Goal: Transaction & Acquisition: Purchase product/service

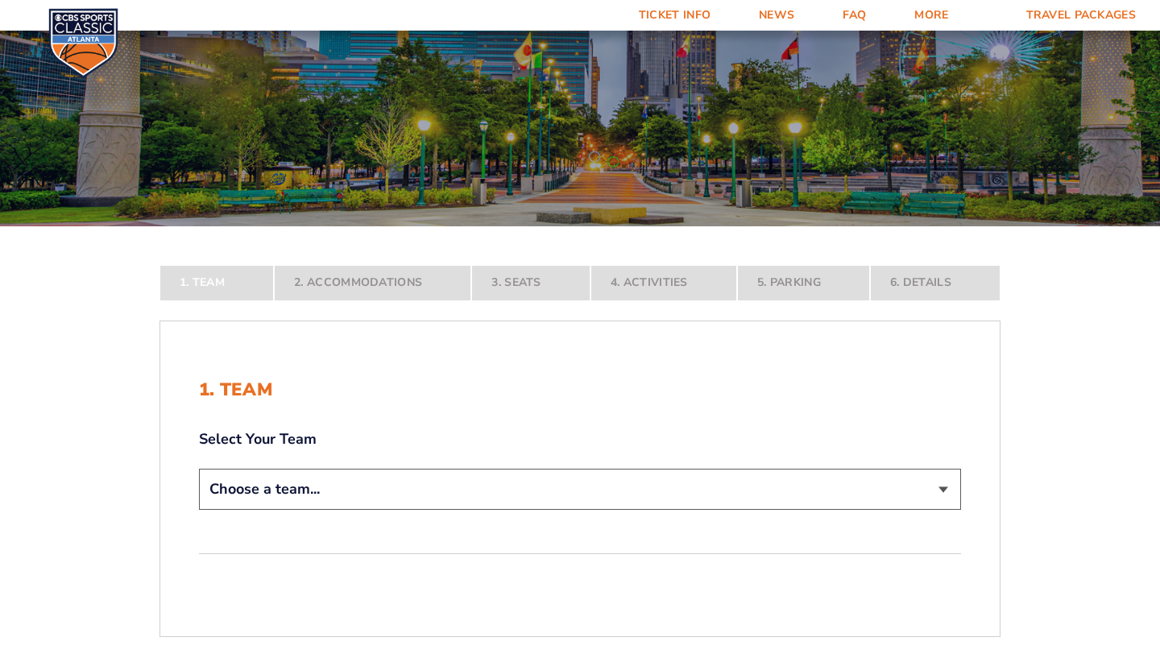
scroll to position [128, 0]
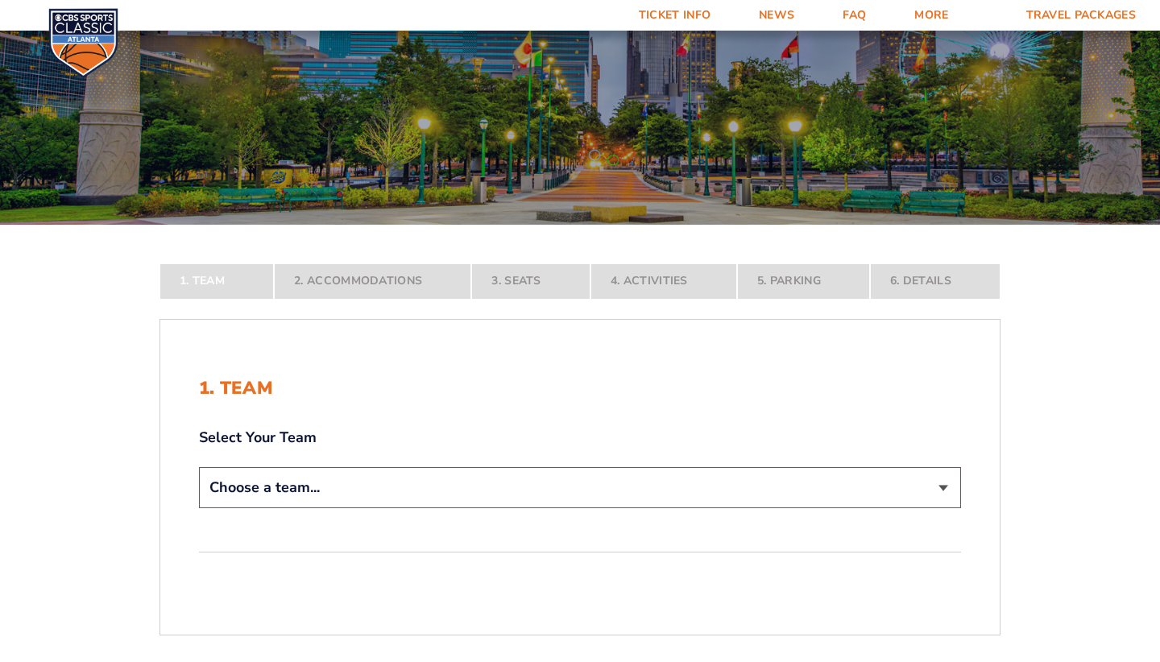
select select "12956"
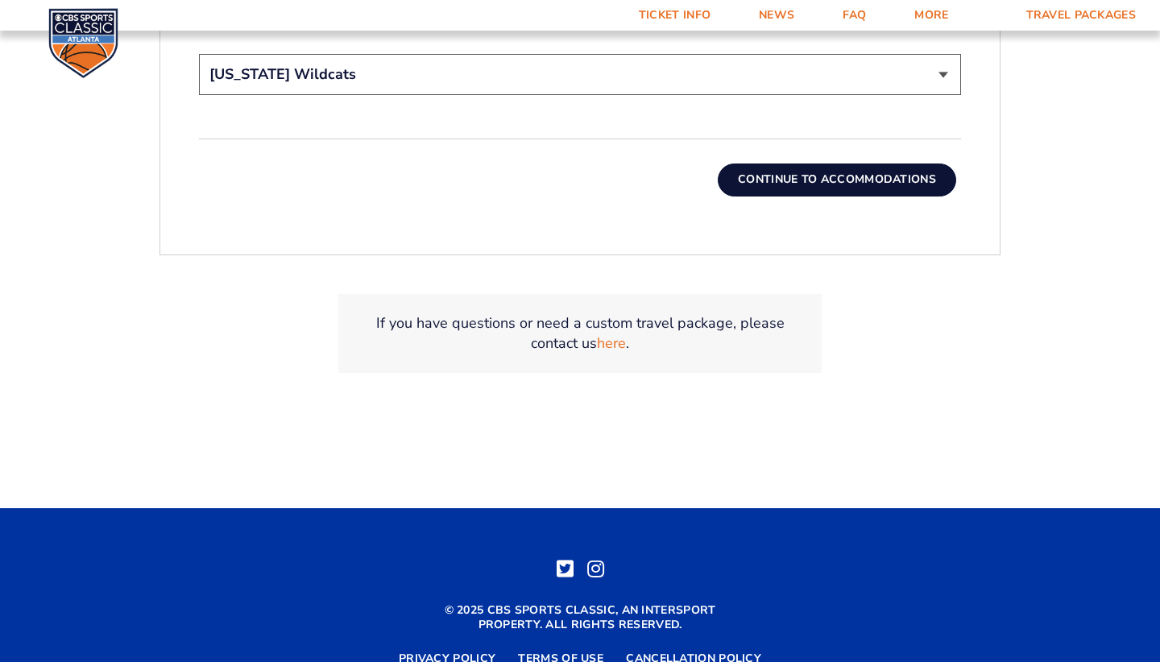
scroll to position [655, 0]
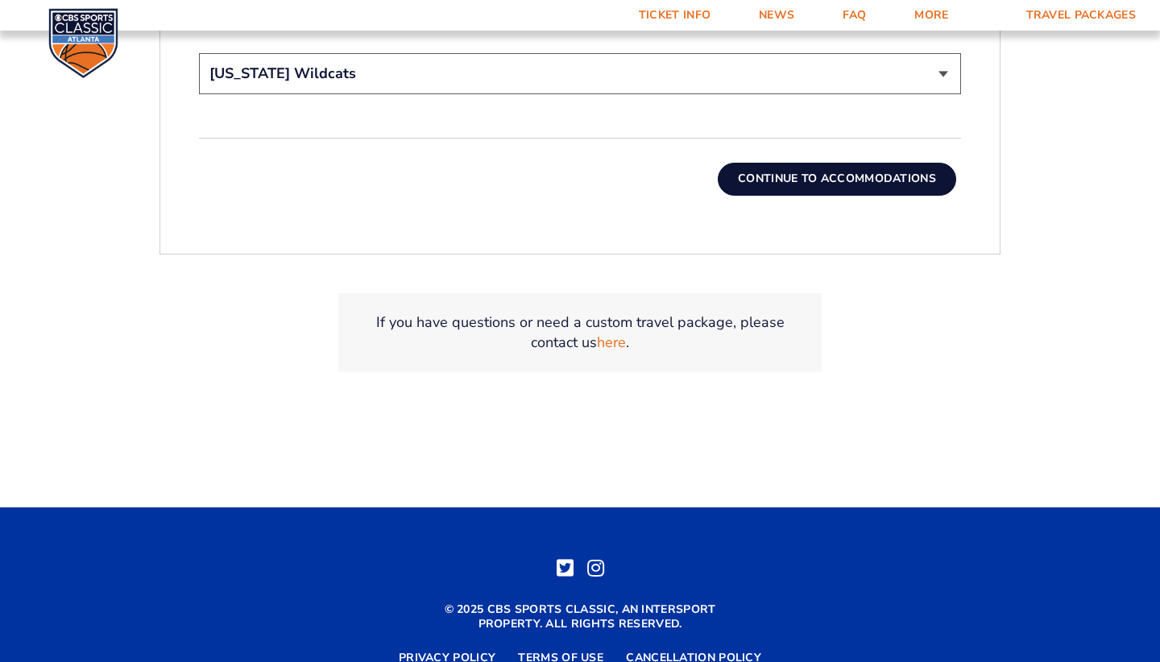
click at [912, 175] on button "Continue To Accommodations" at bounding box center [837, 179] width 238 height 32
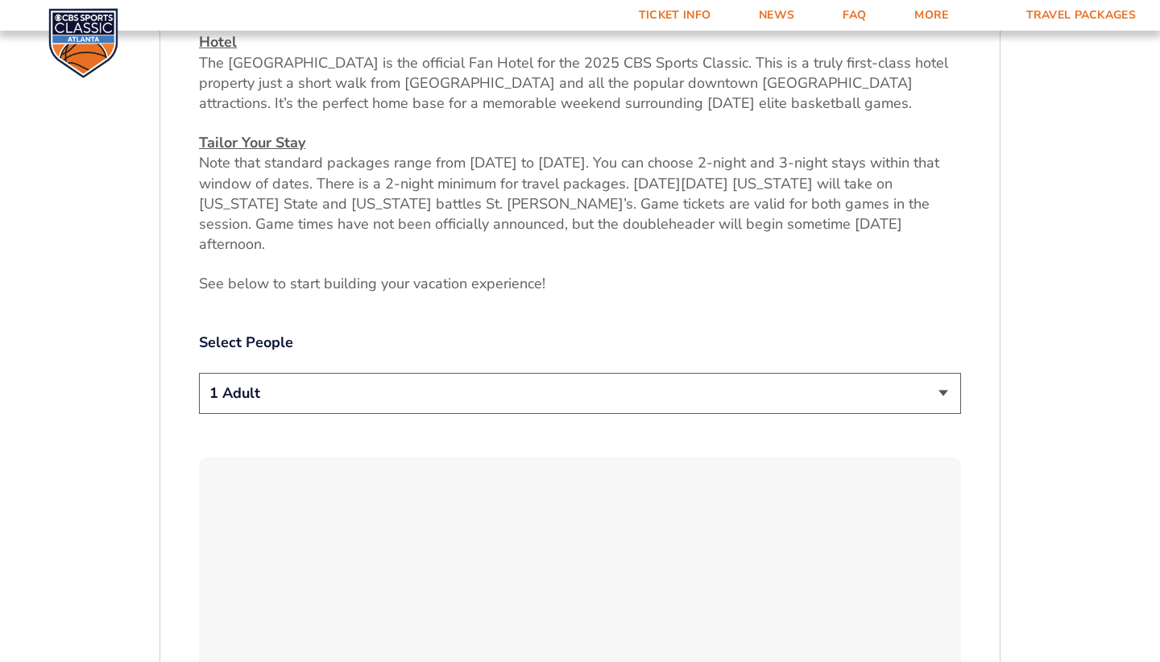
scroll to position [699, 0]
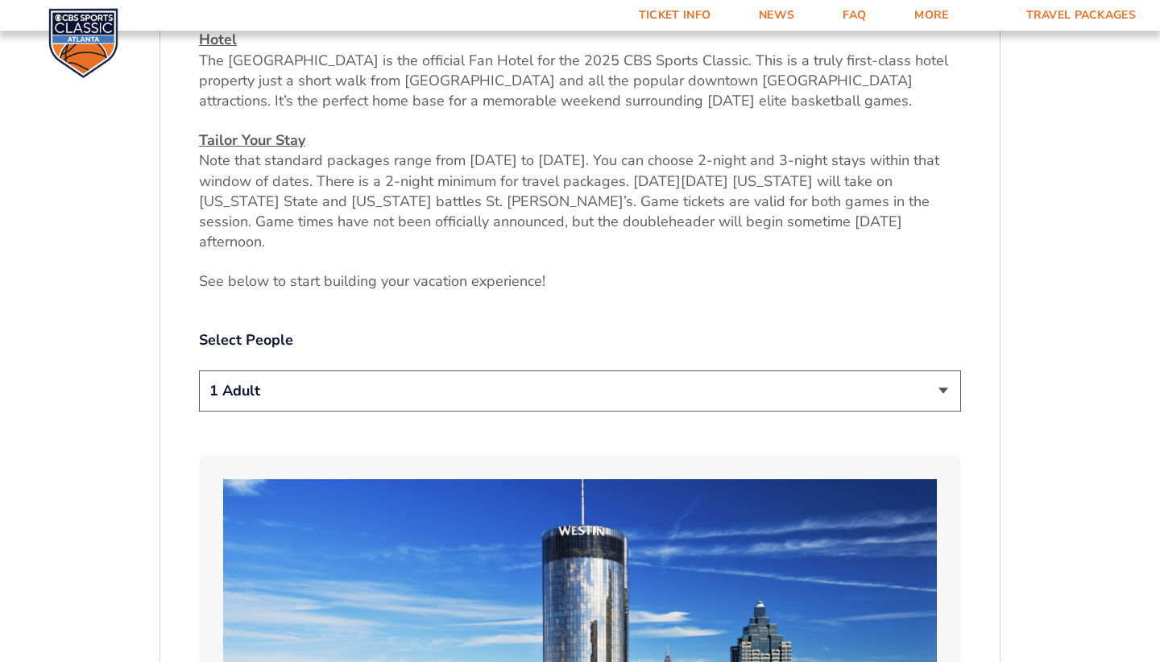
select select "2 Adults"
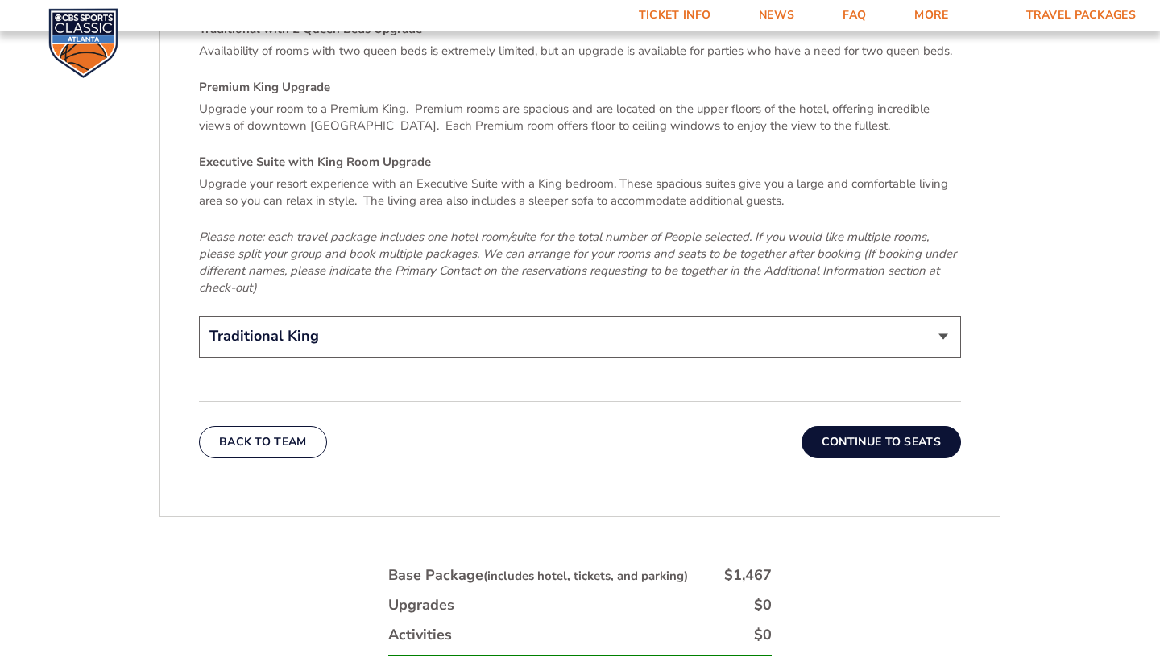
scroll to position [2542, 0]
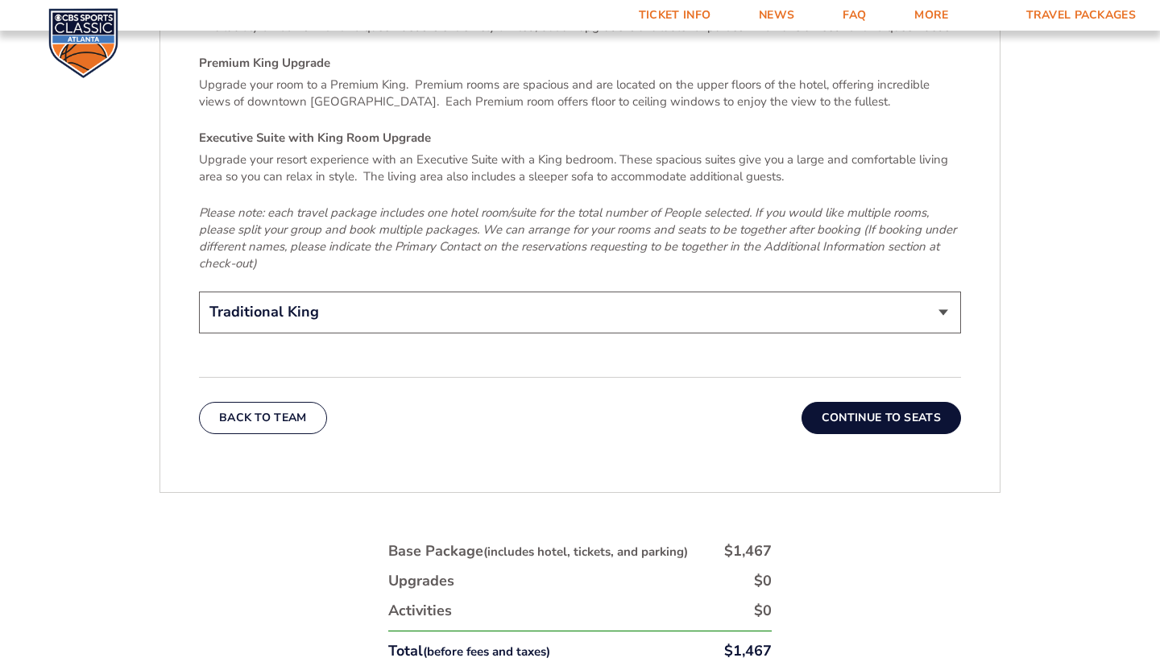
click at [926, 402] on button "Continue To Seats" at bounding box center [882, 418] width 160 height 32
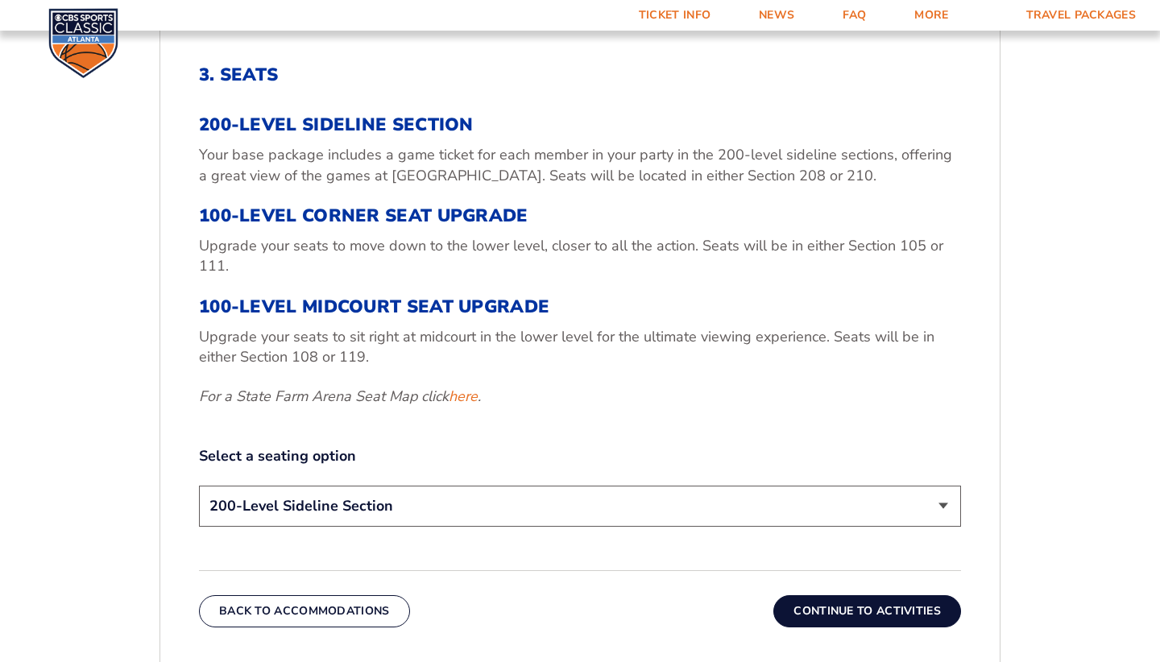
scroll to position [566, 0]
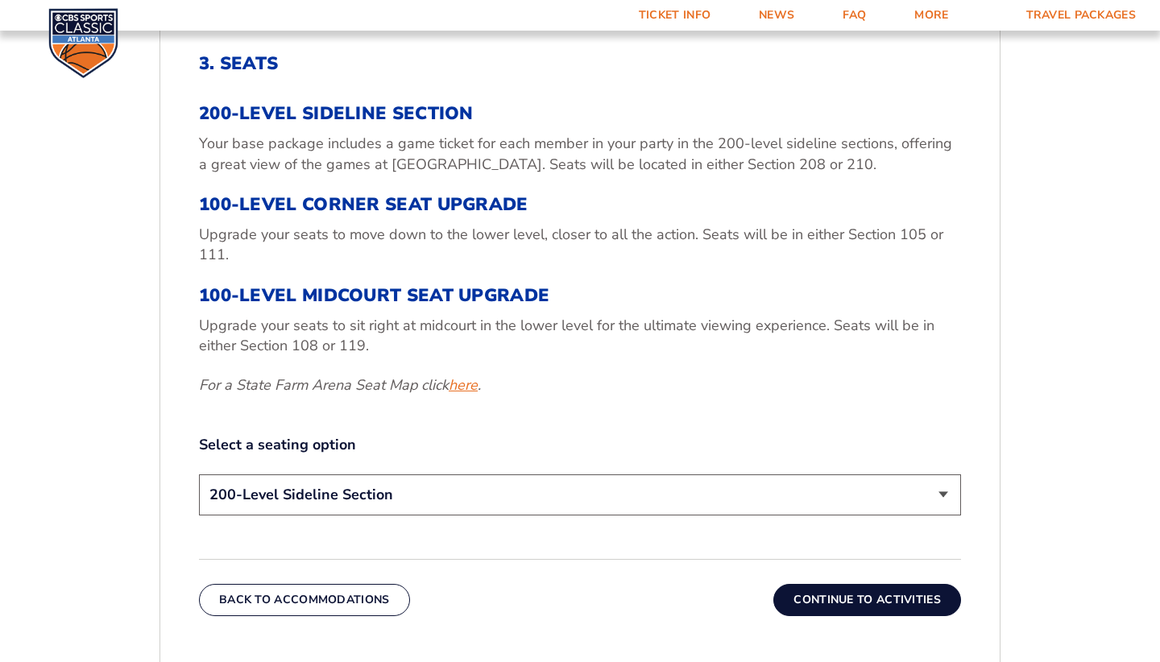
click at [472, 382] on link "here" at bounding box center [463, 385] width 29 height 20
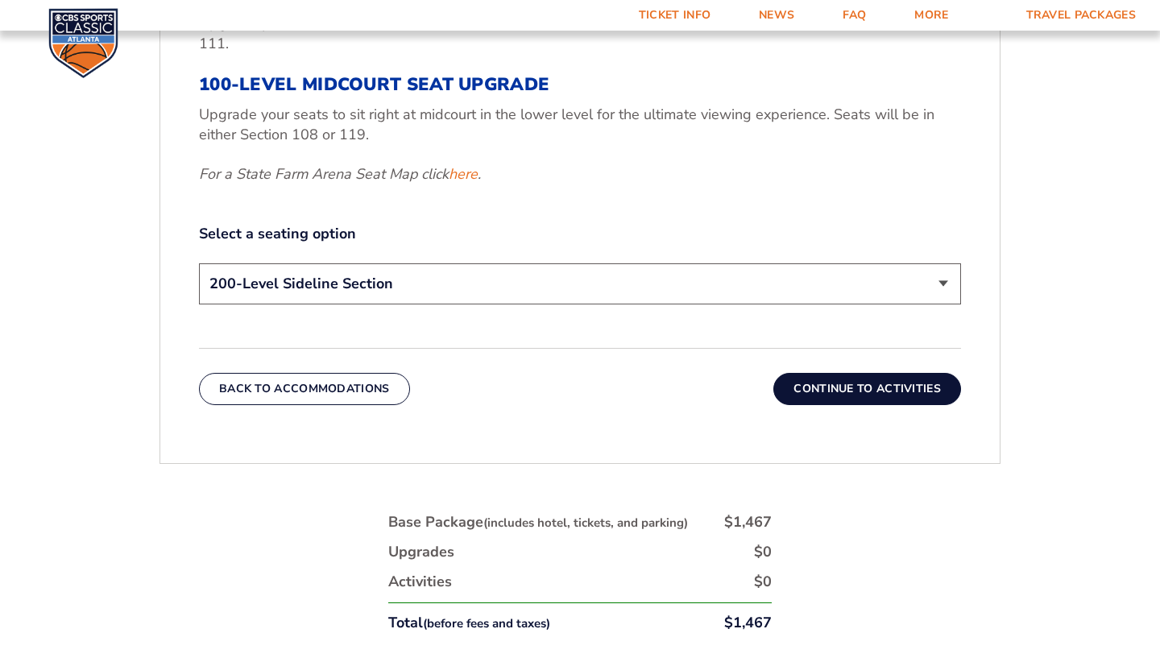
scroll to position [765, 0]
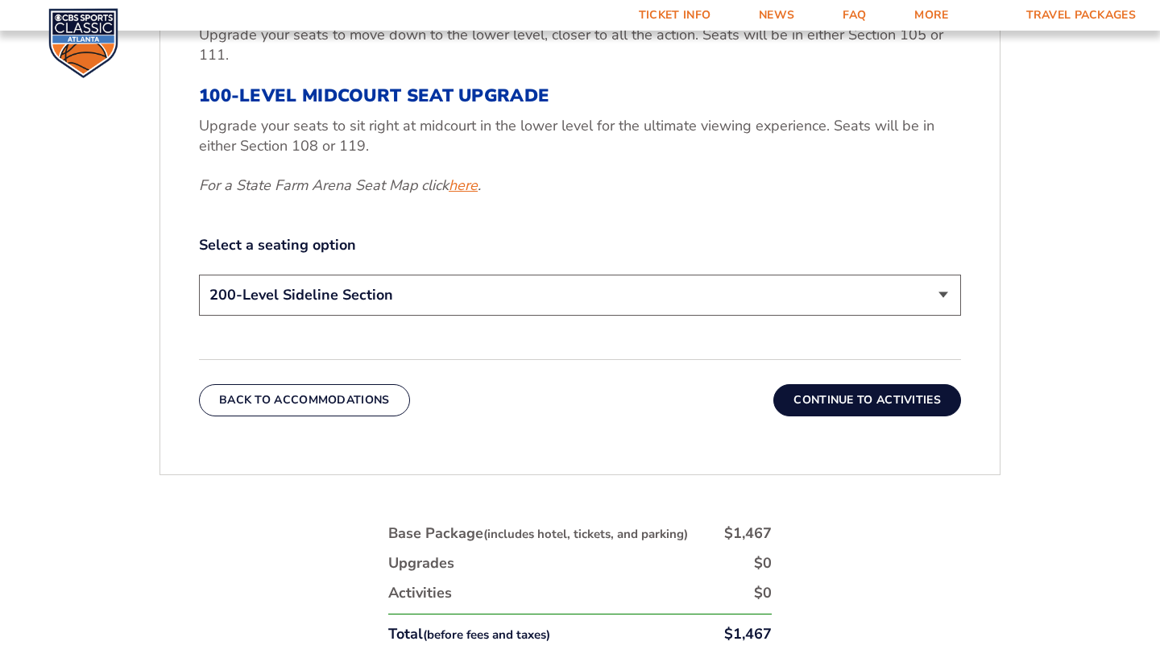
click at [471, 176] on link "here" at bounding box center [463, 186] width 29 height 20
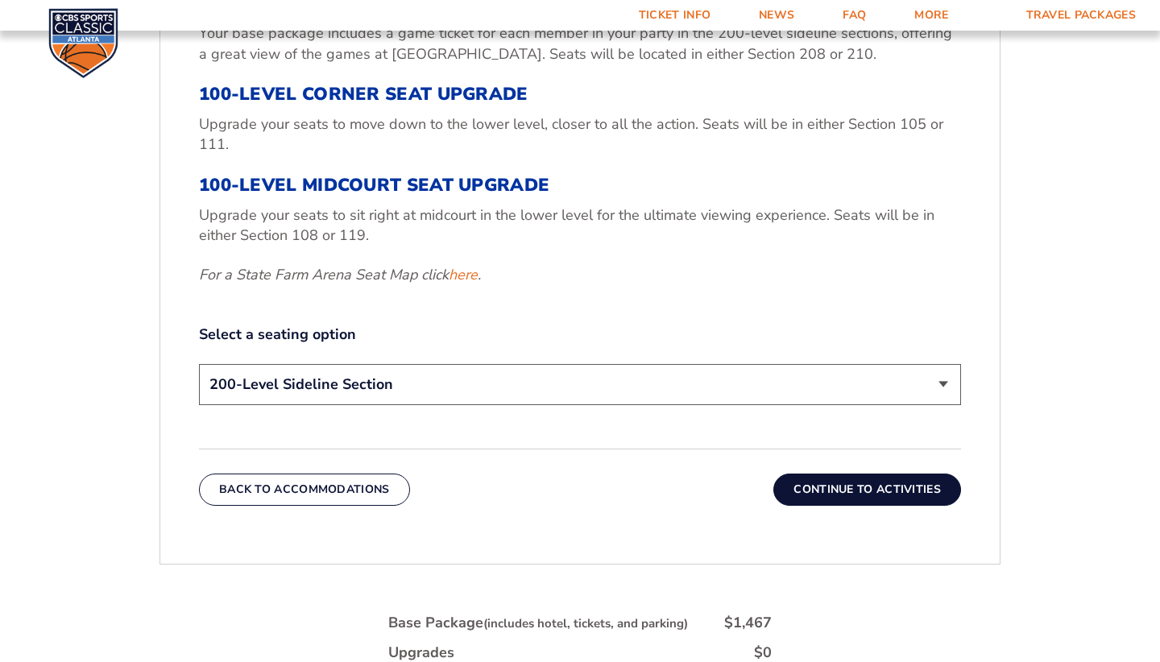
scroll to position [717, 0]
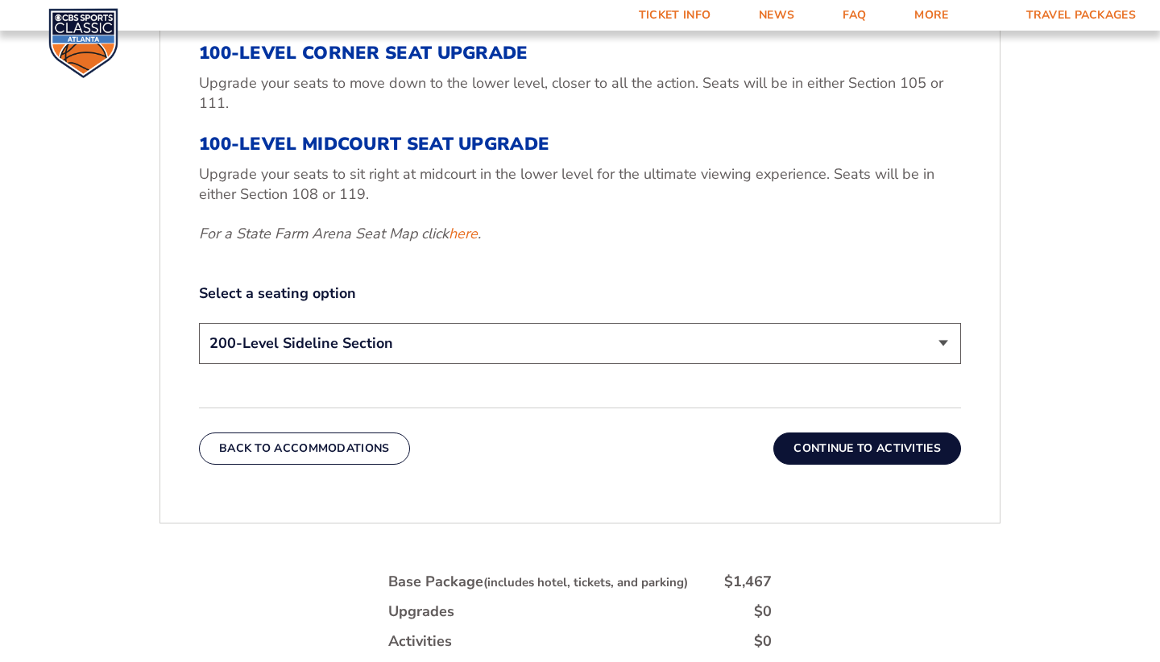
select select "100-Level Midcourt Seat Upgrade"
click at [914, 433] on button "Continue To Activities" at bounding box center [867, 449] width 188 height 32
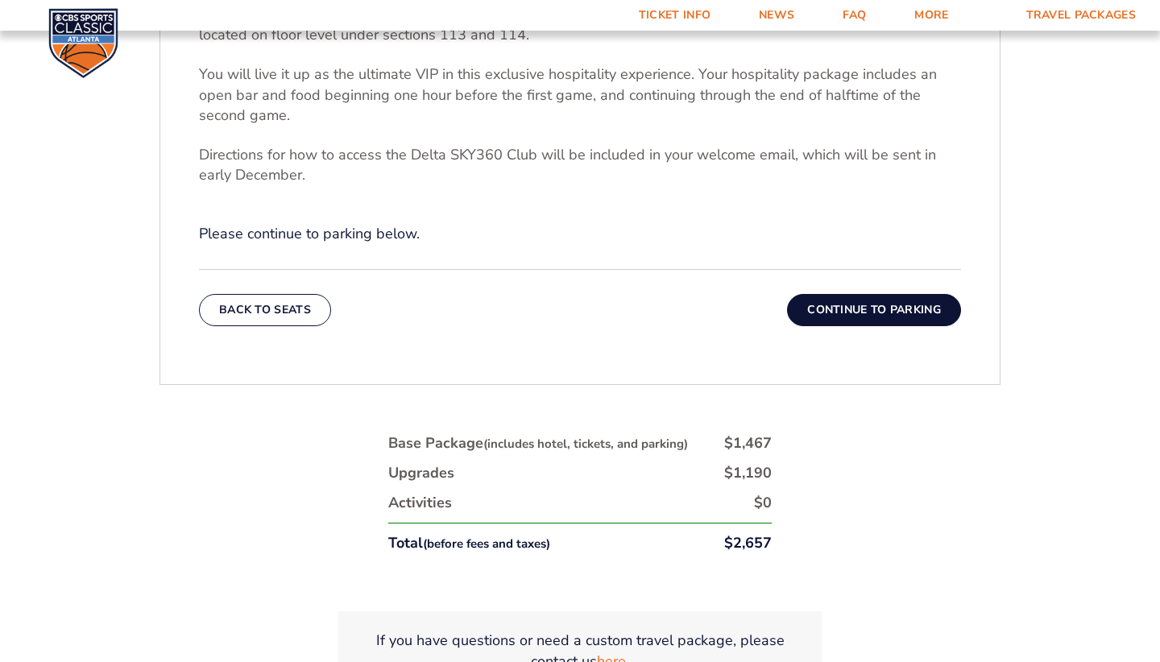
scroll to position [665, 0]
click at [882, 293] on button "Continue To Parking" at bounding box center [874, 309] width 174 height 32
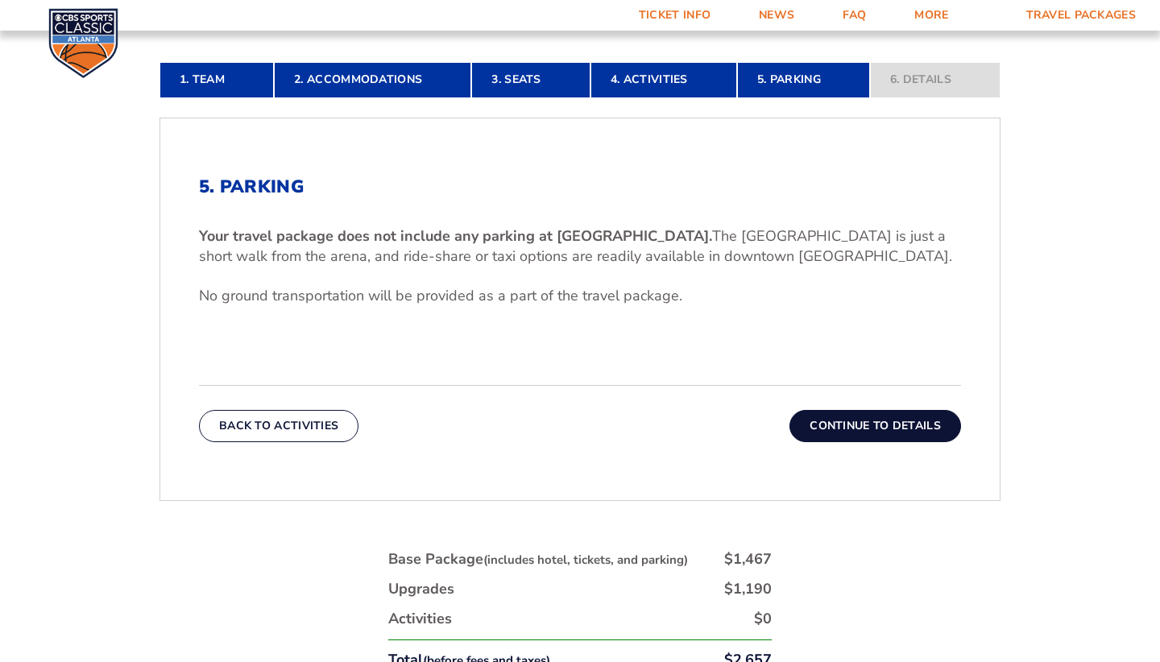
scroll to position [446, 0]
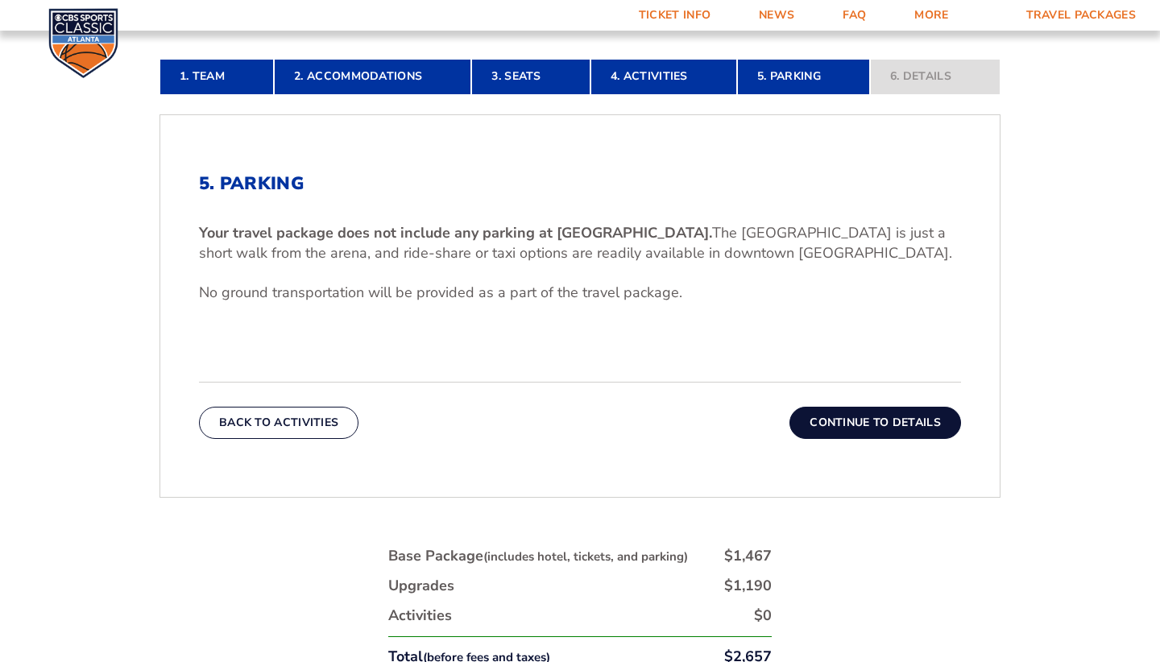
click at [911, 409] on button "Continue To Details" at bounding box center [876, 423] width 172 height 32
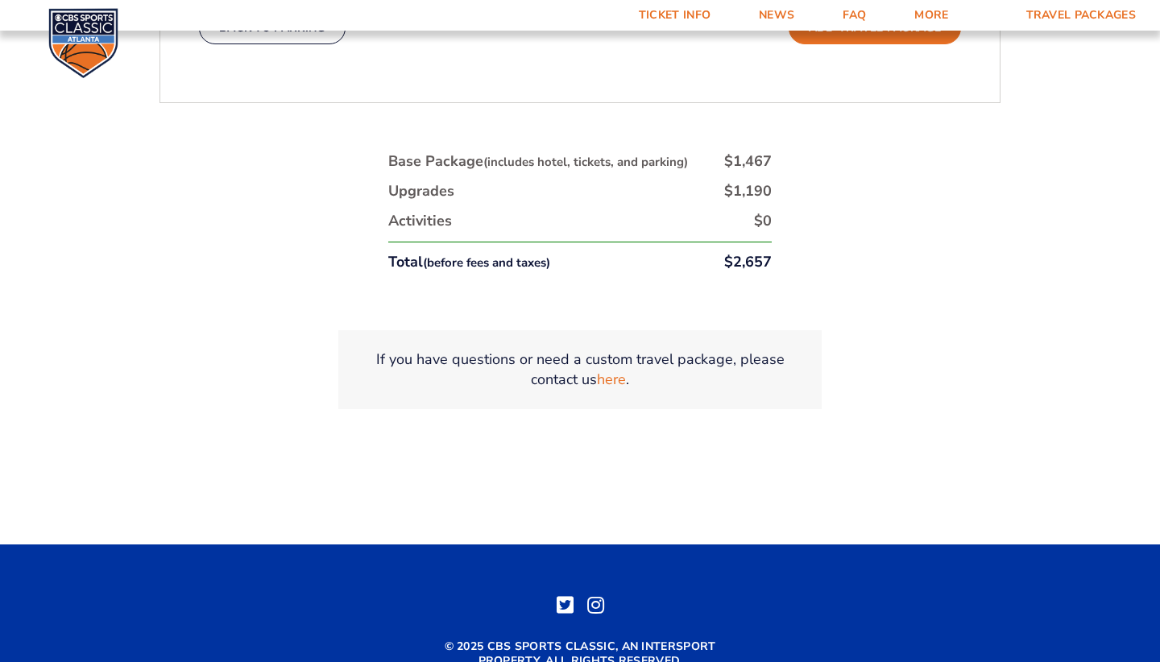
scroll to position [954, 0]
